Goal: Complete application form

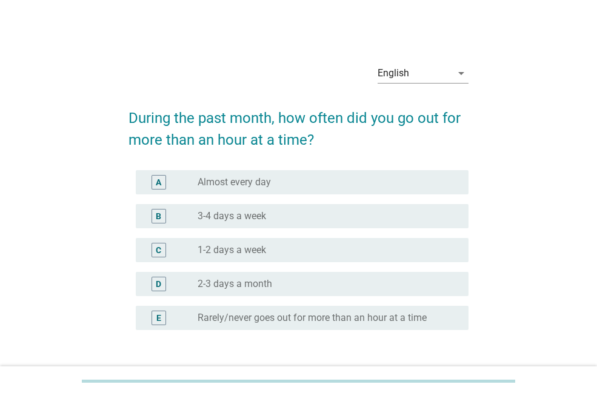
click at [292, 246] on div "radio_button_unchecked 1-2 days a week" at bounding box center [324, 250] width 252 height 12
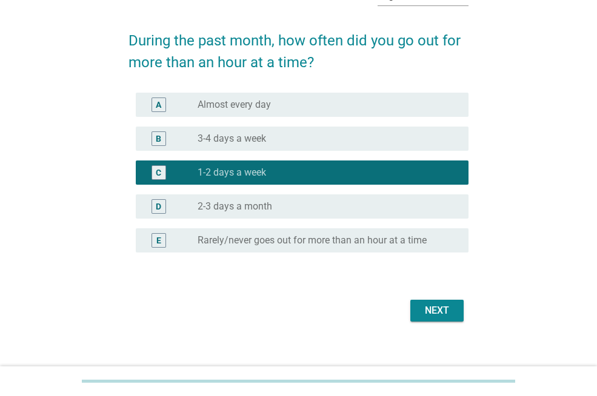
scroll to position [90, 0]
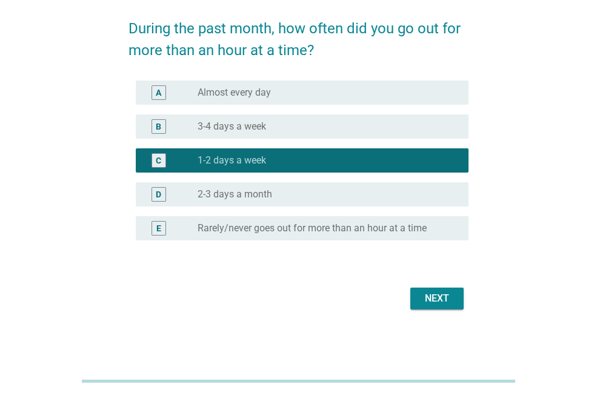
click at [452, 302] on div "Next" at bounding box center [437, 299] width 34 height 15
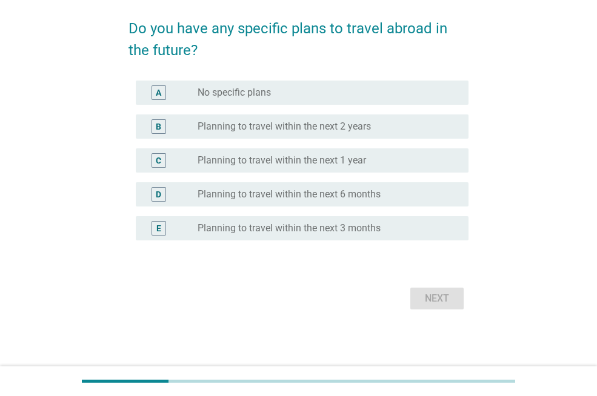
scroll to position [0, 0]
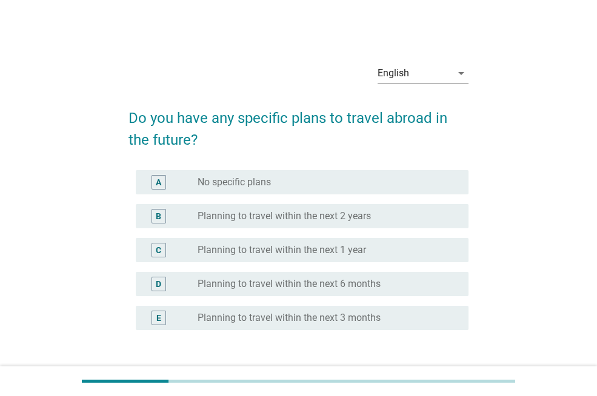
click at [372, 242] on div "C radio_button_unchecked Planning to travel within the next 1 year" at bounding box center [302, 250] width 333 height 24
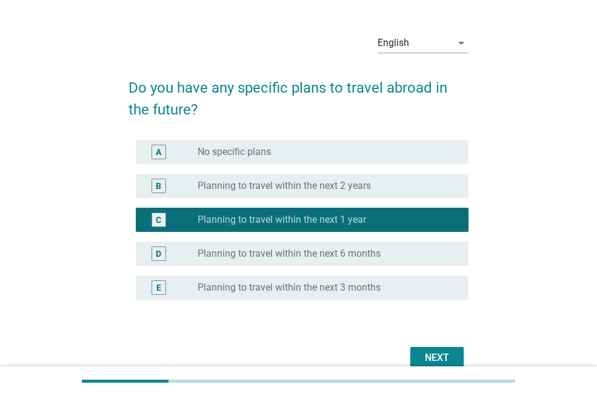
scroll to position [90, 0]
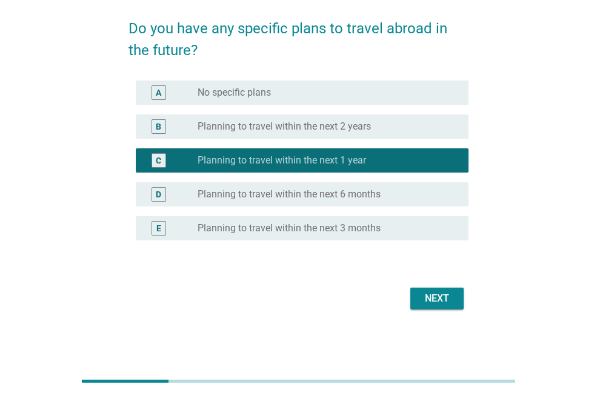
click at [438, 301] on div "Next" at bounding box center [437, 299] width 34 height 15
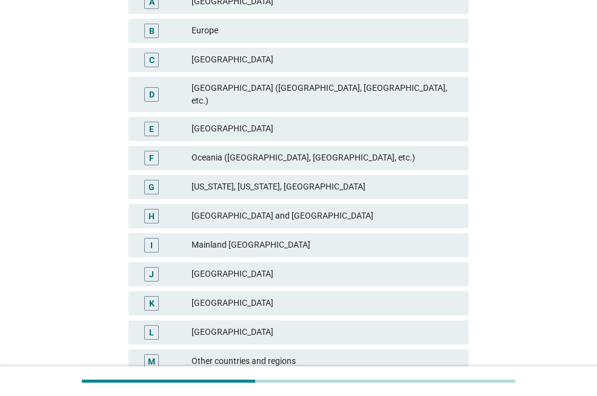
scroll to position [213, 0]
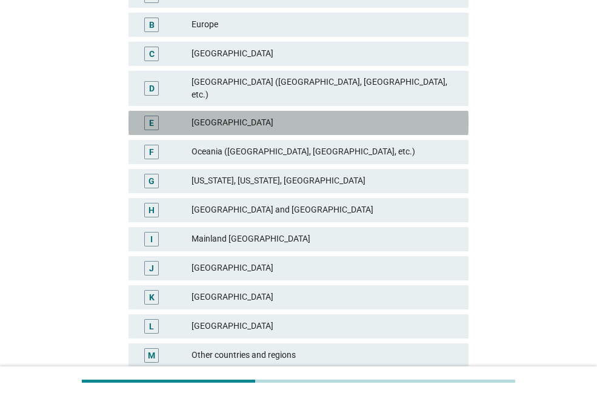
click at [330, 111] on div "E [GEOGRAPHIC_DATA]" at bounding box center [299, 123] width 340 height 24
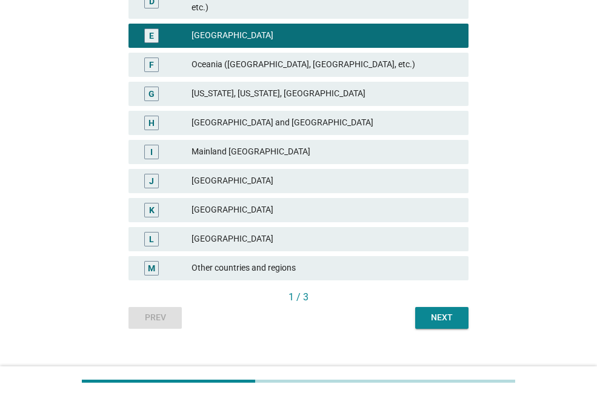
scroll to position [305, 0]
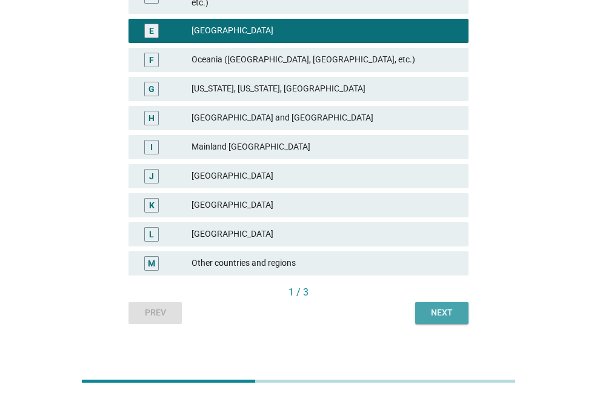
click at [442, 307] on div "Next" at bounding box center [442, 313] width 34 height 13
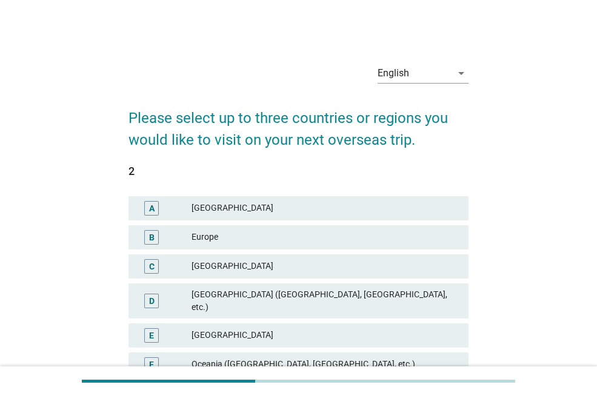
click at [199, 179] on div "2" at bounding box center [299, 171] width 340 height 16
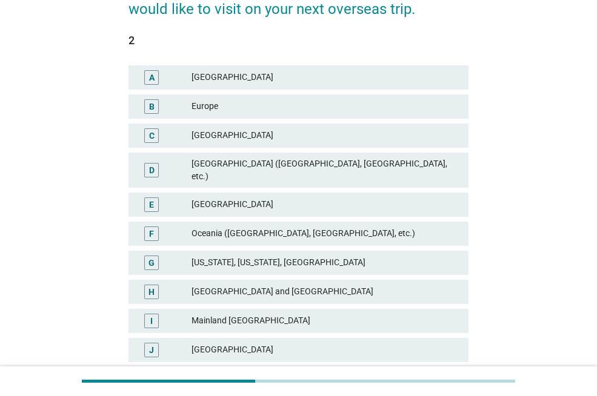
scroll to position [132, 0]
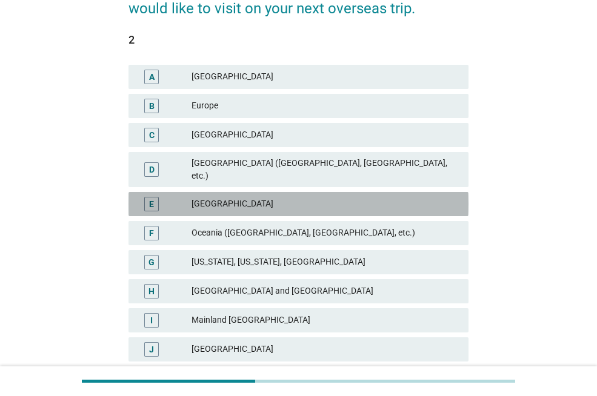
click at [202, 197] on div "[GEOGRAPHIC_DATA]" at bounding box center [325, 204] width 267 height 15
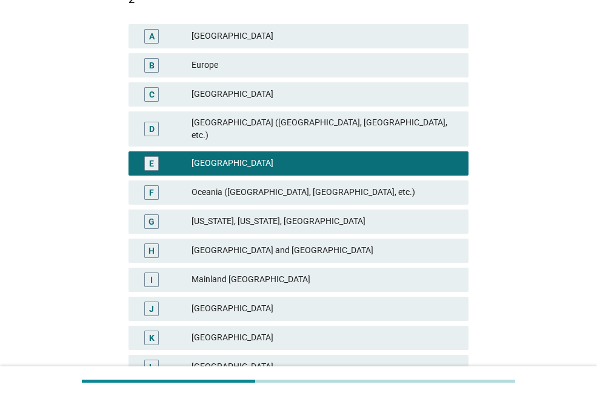
scroll to position [305, 0]
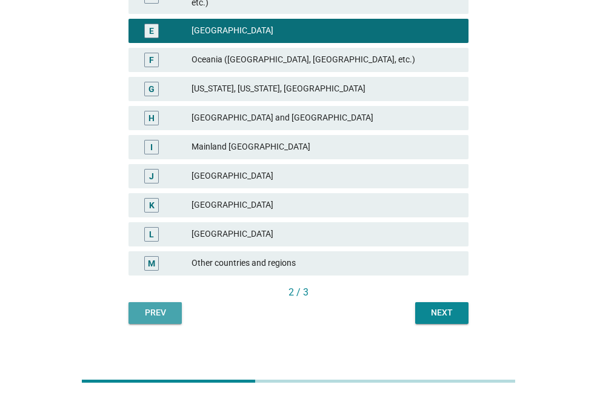
click at [153, 307] on div "Prev" at bounding box center [155, 313] width 34 height 13
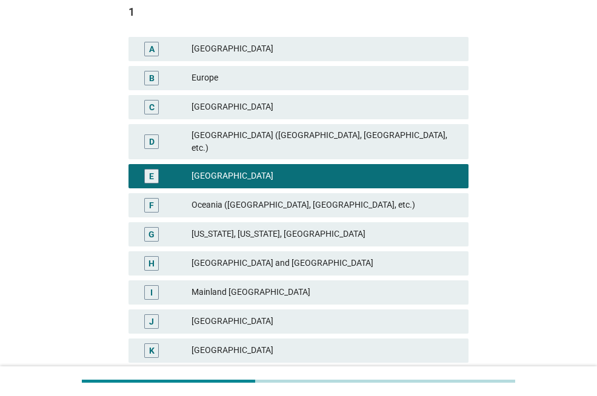
scroll to position [178, 0]
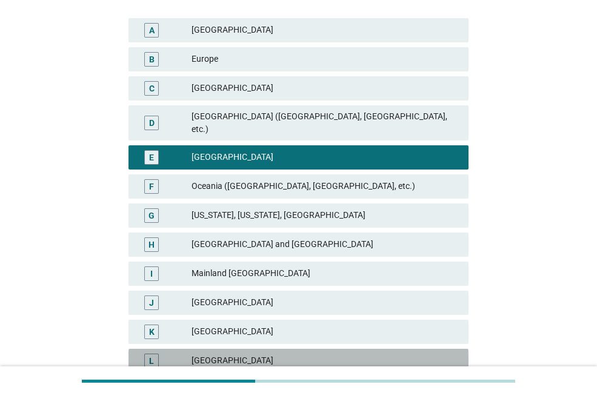
click at [225, 349] on div "L [GEOGRAPHIC_DATA]" at bounding box center [299, 361] width 340 height 24
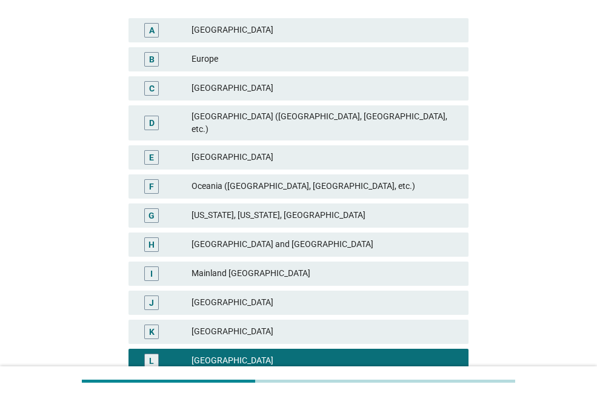
click at [307, 150] on div "[GEOGRAPHIC_DATA]" at bounding box center [325, 157] width 267 height 15
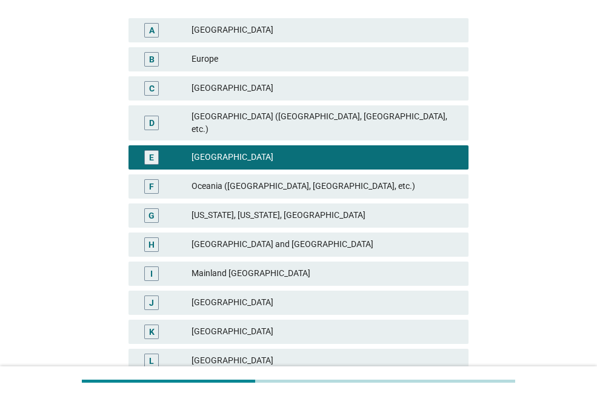
scroll to position [305, 0]
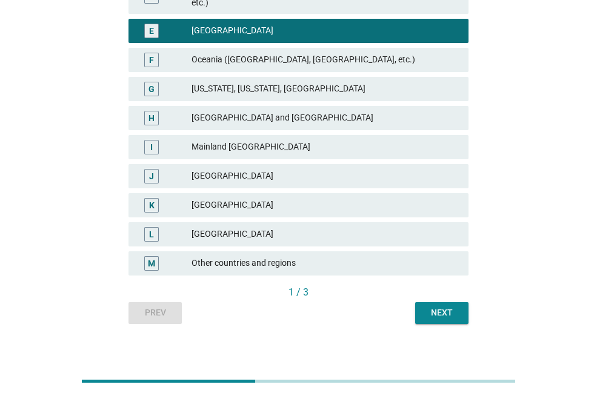
click at [426, 307] on div "Next" at bounding box center [442, 313] width 34 height 13
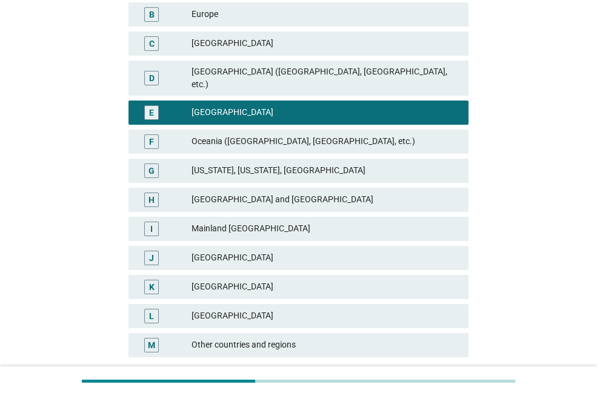
scroll to position [222, 0]
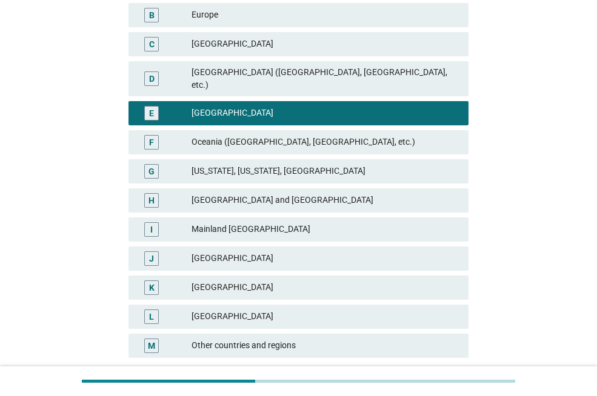
click at [291, 310] on div "[GEOGRAPHIC_DATA]" at bounding box center [325, 317] width 267 height 15
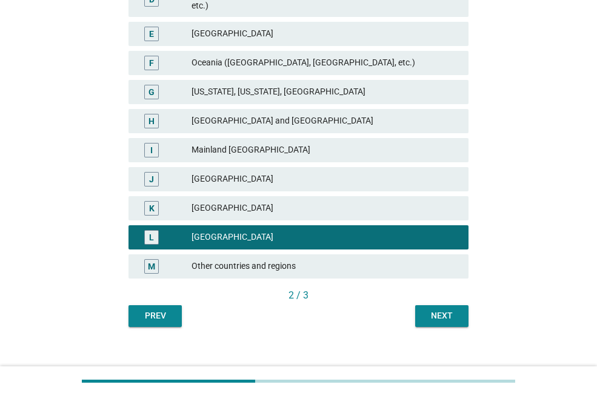
scroll to position [305, 0]
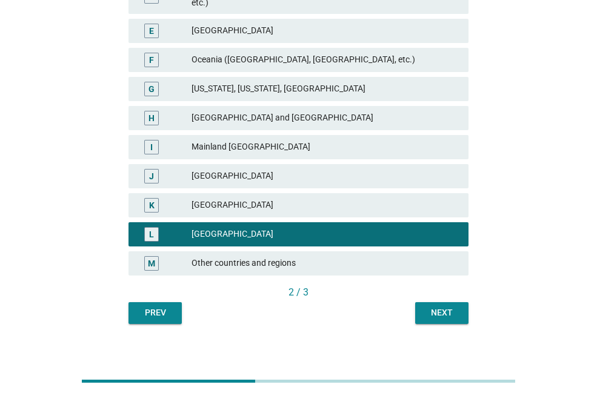
click at [437, 307] on div "Next" at bounding box center [442, 313] width 34 height 13
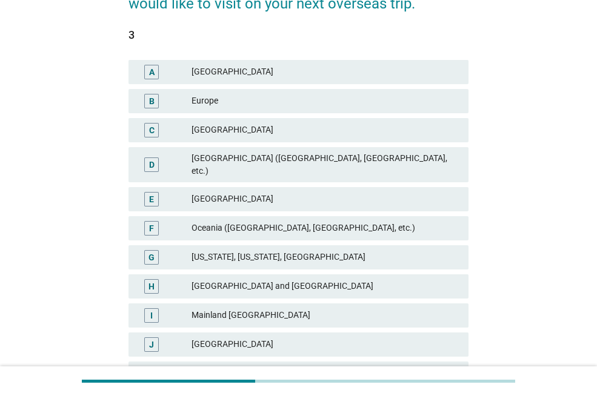
scroll to position [197, 0]
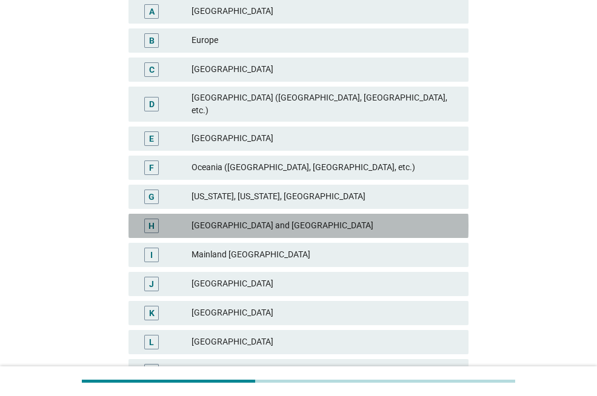
click at [337, 219] on div "[GEOGRAPHIC_DATA] and [GEOGRAPHIC_DATA]" at bounding box center [325, 226] width 267 height 15
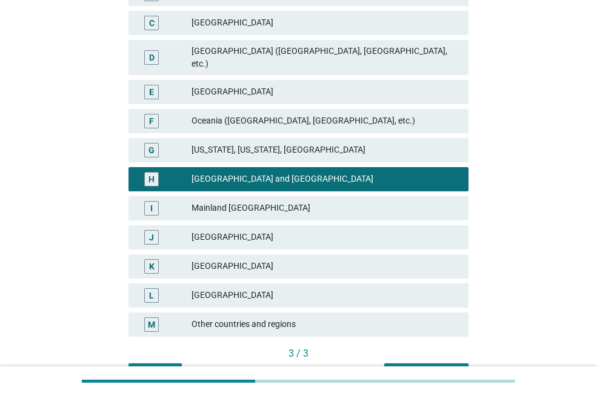
scroll to position [305, 0]
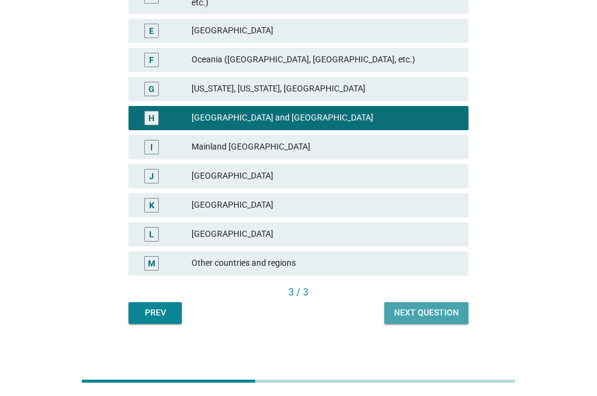
click at [432, 307] on div "Next question" at bounding box center [426, 313] width 65 height 13
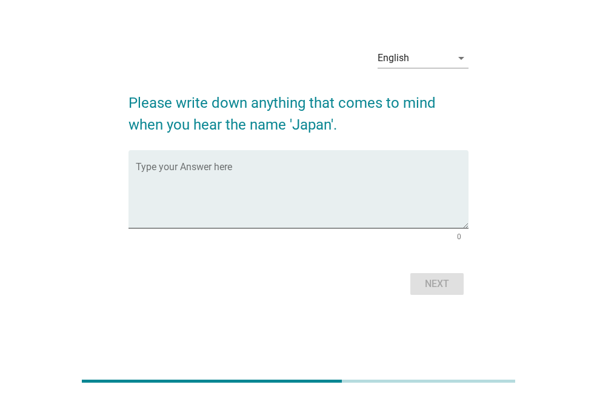
scroll to position [0, 0]
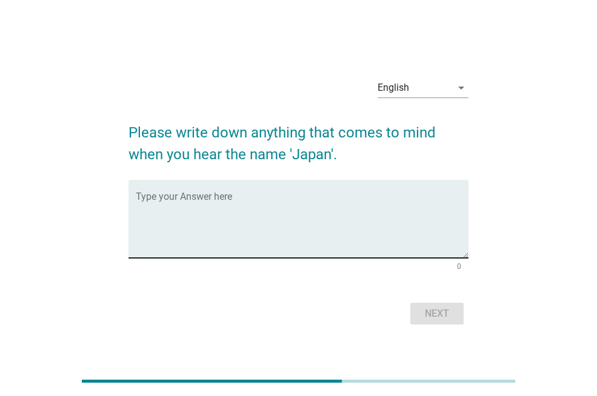
click at [392, 258] on div "Type your Answer here" at bounding box center [299, 219] width 340 height 78
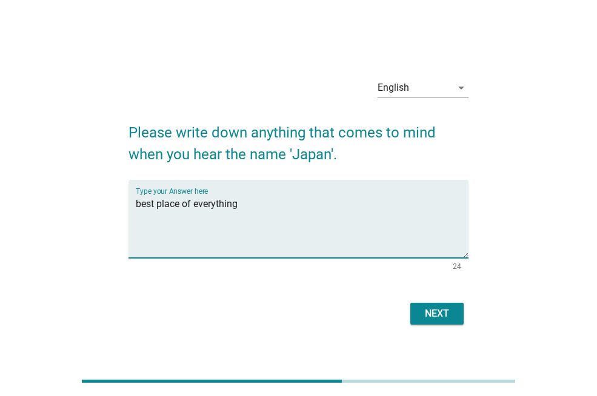
type textarea "best place of everything"
click at [447, 319] on div "Next" at bounding box center [437, 314] width 34 height 15
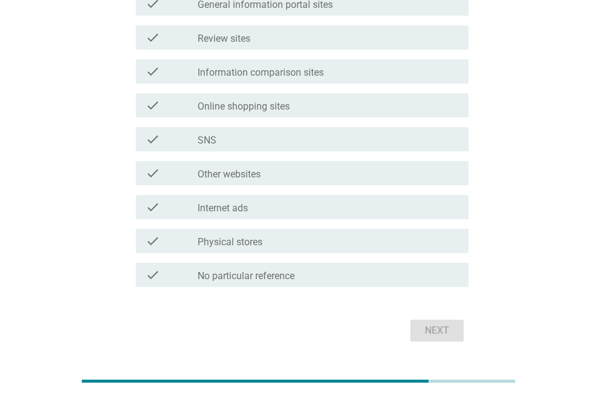
scroll to position [395, 0]
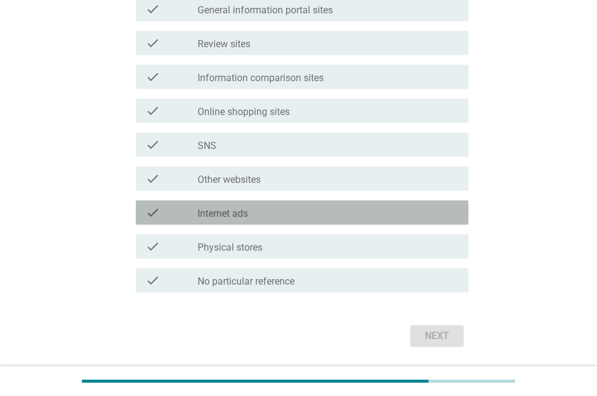
click at [318, 222] on div "check check_box_outline_blank Internet ads" at bounding box center [302, 213] width 333 height 24
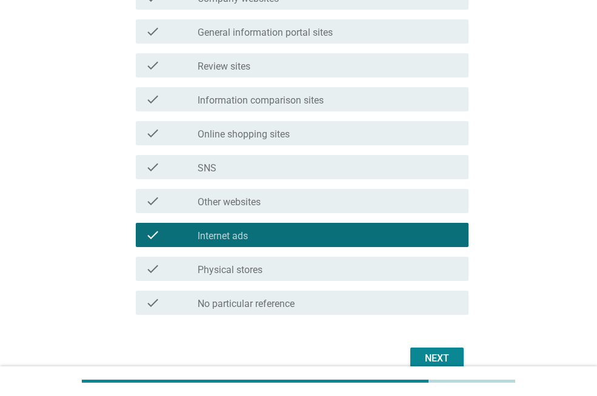
scroll to position [361, 0]
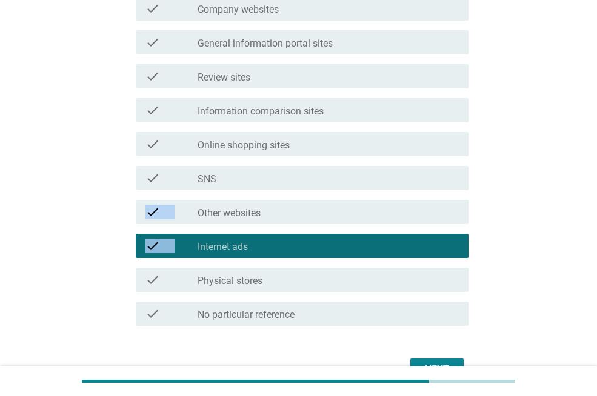
drag, startPoint x: 311, startPoint y: 236, endPoint x: 322, endPoint y: 172, distance: 65.3
click at [322, 172] on div "check check_box_outline_blank TV commercials check check_box_outline_blank TV p…" at bounding box center [299, 76] width 340 height 509
click at [322, 172] on div "check_box_outline_blank SNS" at bounding box center [328, 178] width 261 height 15
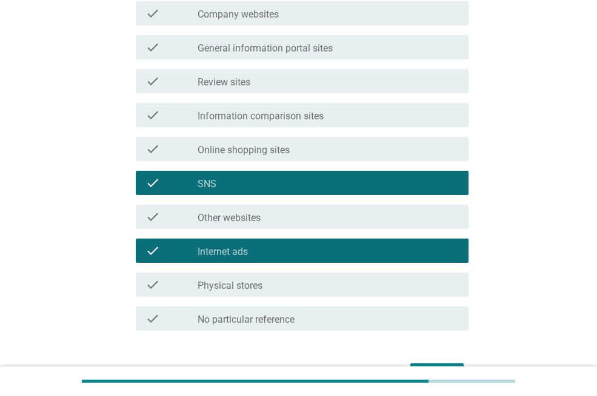
scroll to position [336, 0]
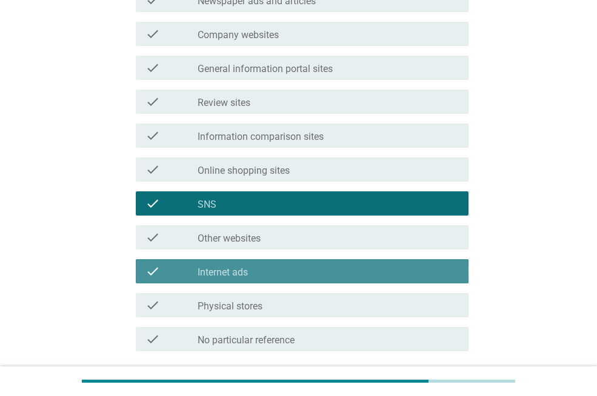
click at [296, 268] on div "check_box_outline_blank Internet ads" at bounding box center [328, 271] width 261 height 15
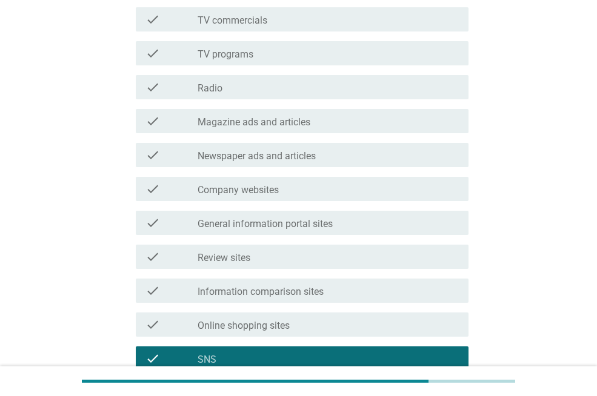
scroll to position [182, 0]
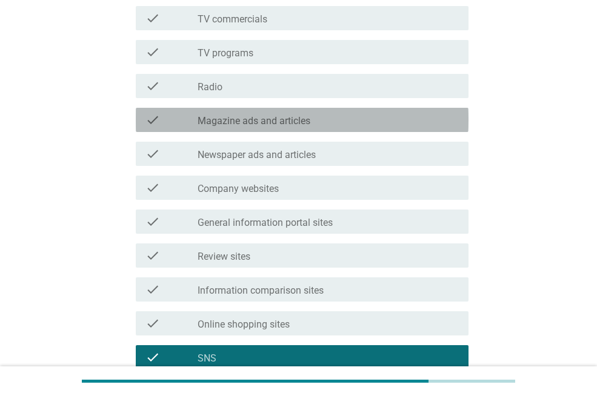
click at [354, 121] on div "check_box_outline_blank Magazine ads and articles" at bounding box center [328, 120] width 261 height 15
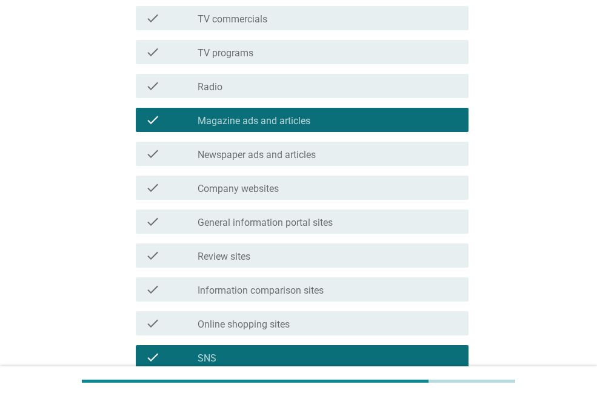
click at [321, 224] on label "General information portal sites" at bounding box center [265, 223] width 135 height 12
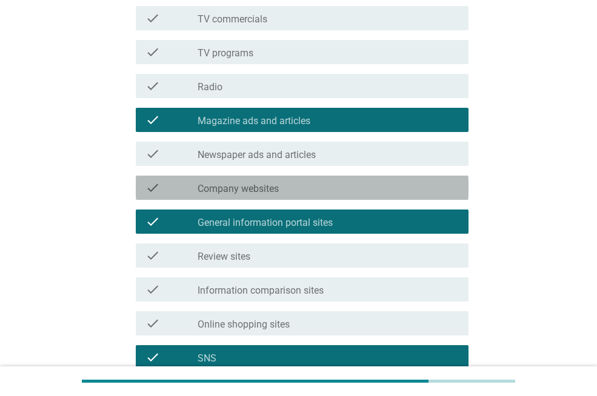
click at [336, 191] on div "check_box_outline_blank Company websites" at bounding box center [328, 188] width 261 height 15
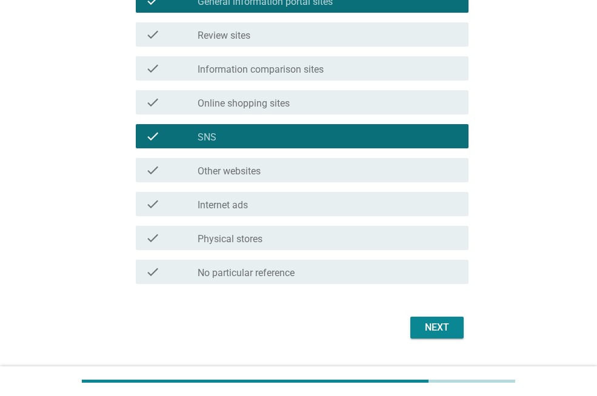
scroll to position [432, 0]
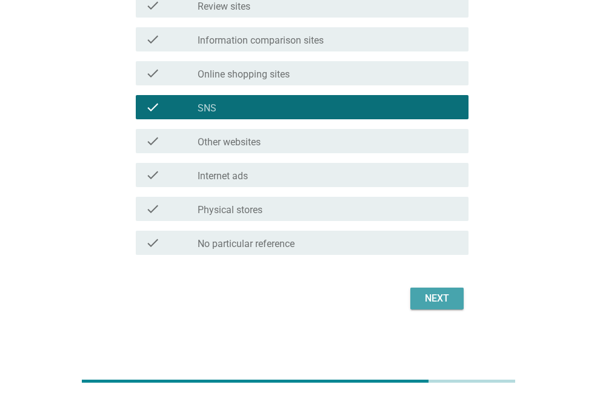
click at [444, 298] on div "Next" at bounding box center [437, 299] width 34 height 15
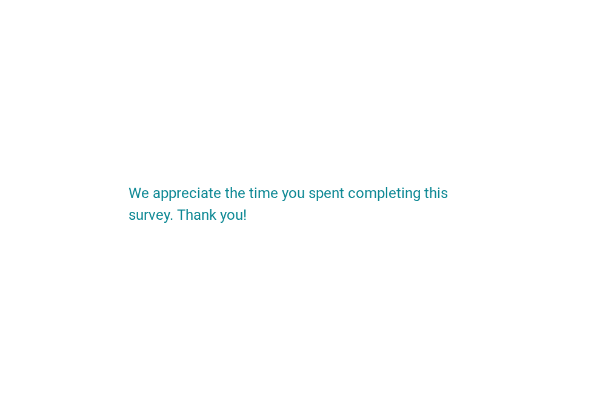
scroll to position [0, 0]
